Goal: Task Accomplishment & Management: Use online tool/utility

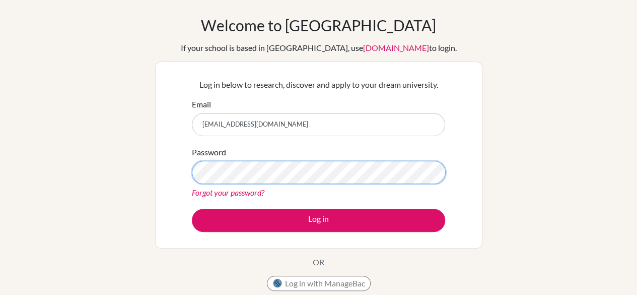
scroll to position [38, 0]
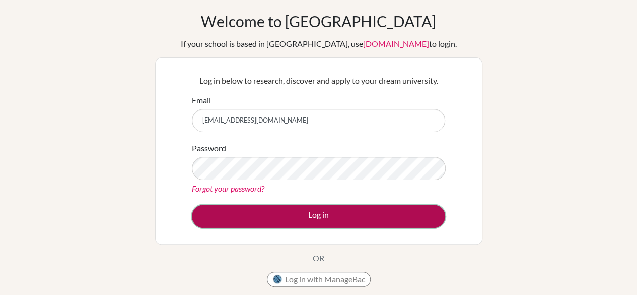
click at [364, 212] on button "Log in" at bounding box center [318, 215] width 253 height 23
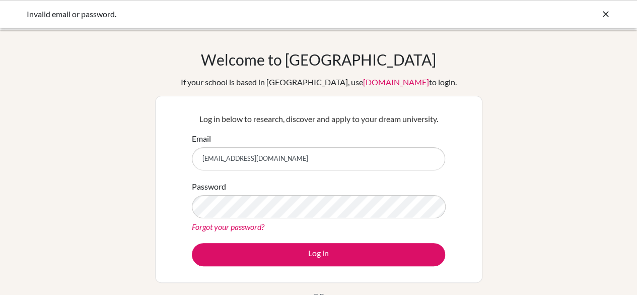
click at [450, 235] on div "Log in below to research, discover and apply to your dream university. Email ga…" at bounding box center [319, 189] width 266 height 166
click at [607, 14] on icon at bounding box center [606, 14] width 10 height 10
